Goal: Task Accomplishment & Management: Complete application form

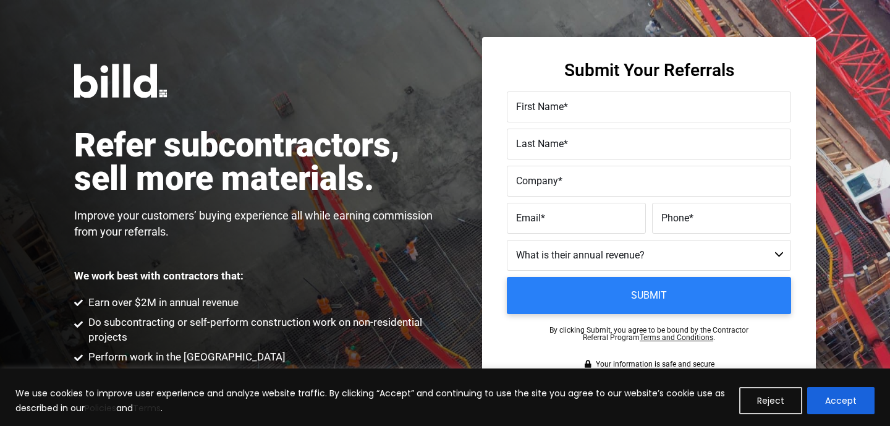
click at [559, 111] on span "First Name" at bounding box center [540, 107] width 48 height 12
click at [559, 111] on input "First Name *" at bounding box center [649, 106] width 284 height 31
type input "Quatro"
type input "Wyatt"
type input "ATX Landscape"
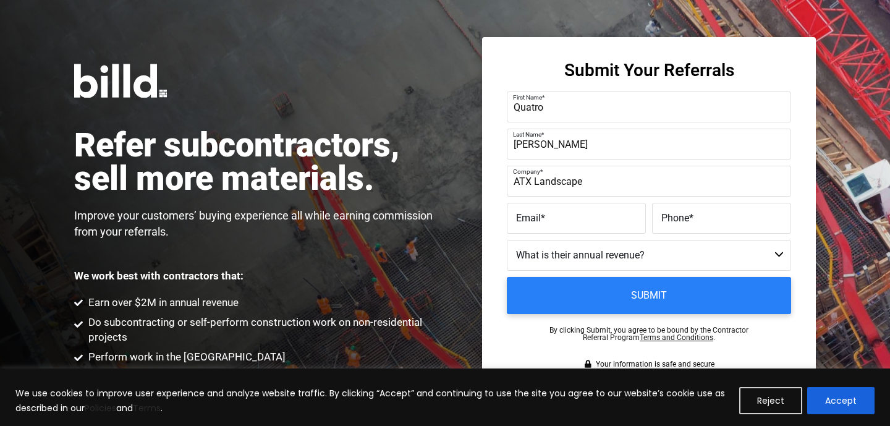
click at [530, 214] on span "Email" at bounding box center [528, 218] width 25 height 12
click at [530, 214] on input "Email *" at bounding box center [576, 218] width 139 height 31
paste input "quatro@austinlandscape.com"
type input "quatro@austinlandscape.com"
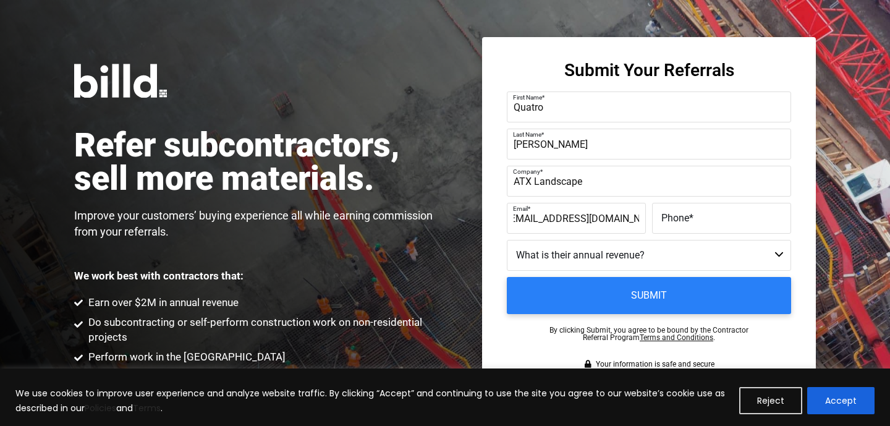
scroll to position [0, 0]
click at [688, 218] on span "Phone" at bounding box center [675, 218] width 28 height 12
click at [688, 218] on input "Phone *" at bounding box center [721, 218] width 139 height 31
paste input "(512) 596-6555"
type input "(512) 596-6555"
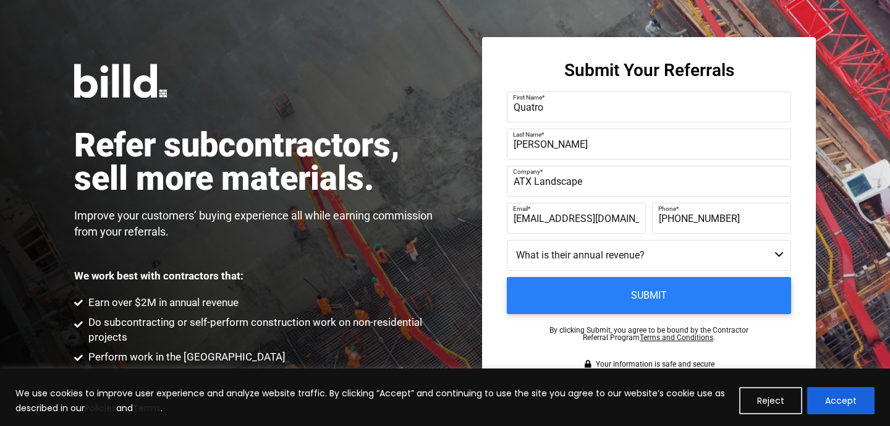
click at [580, 271] on fieldset "What is their annual revenue? Less than $1M $1M - $2M $2M - $4M $4M - $8M $8M -…" at bounding box center [649, 258] width 284 height 37
click at [573, 265] on select "Less than $1M $1M - $2M $2M - $4M $4M - $8M $8M - $25M $25M - $40M $40M +" at bounding box center [649, 255] width 284 height 31
click at [507, 240] on select "Less than $1M $1M - $2M $2M - $4M $4M - $8M $8M - $25M $25M - $40M $40M +" at bounding box center [649, 255] width 284 height 31
click at [572, 264] on select "Less than $1M $1M - $2M $2M - $4M $4M - $8M $8M - $25M $25M - $40M $40M +" at bounding box center [649, 255] width 284 height 31
select select "$2M - $4M"
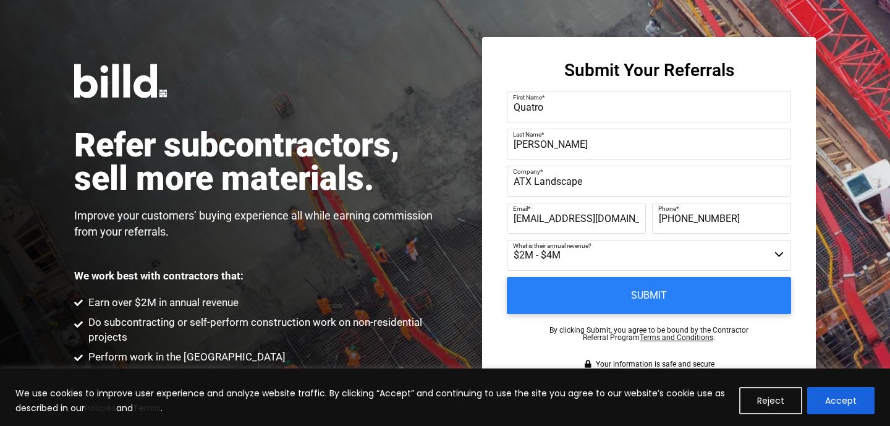
click at [507, 240] on select "Less than $1M $1M - $2M $2M - $4M $4M - $8M $8M - $25M $25M - $40M $40M +" at bounding box center [649, 255] width 284 height 31
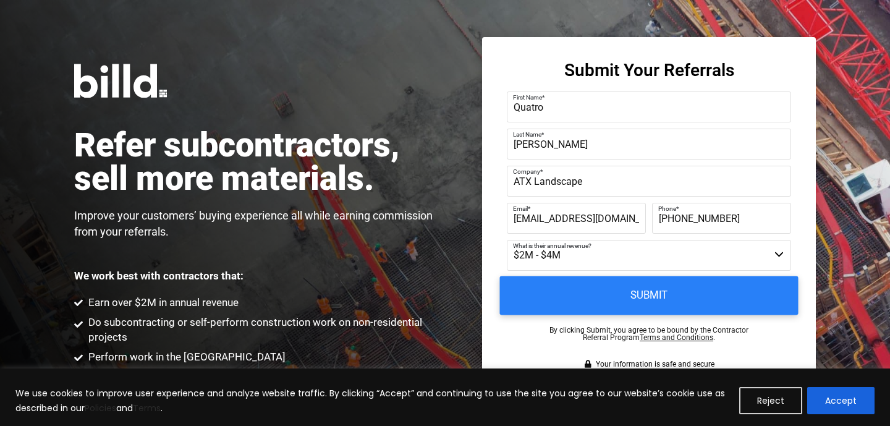
click at [665, 300] on input "Submit" at bounding box center [649, 295] width 298 height 39
